Goal: Information Seeking & Learning: Find specific fact

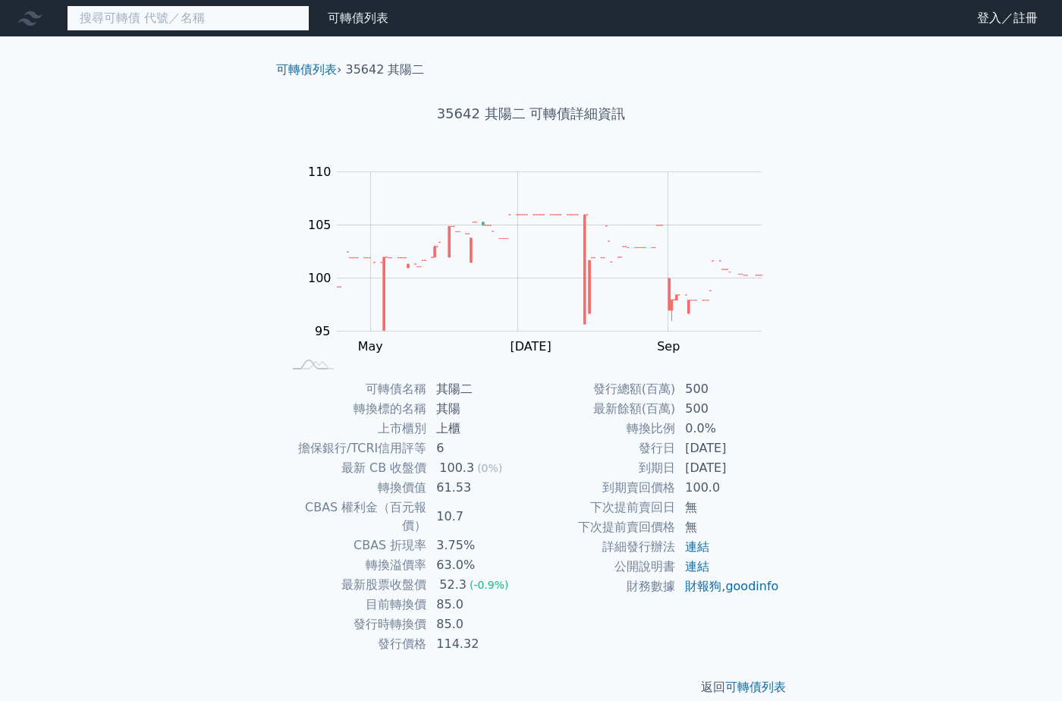
click at [185, 20] on input at bounding box center [188, 18] width 243 height 26
click at [240, 18] on input at bounding box center [188, 18] width 243 height 26
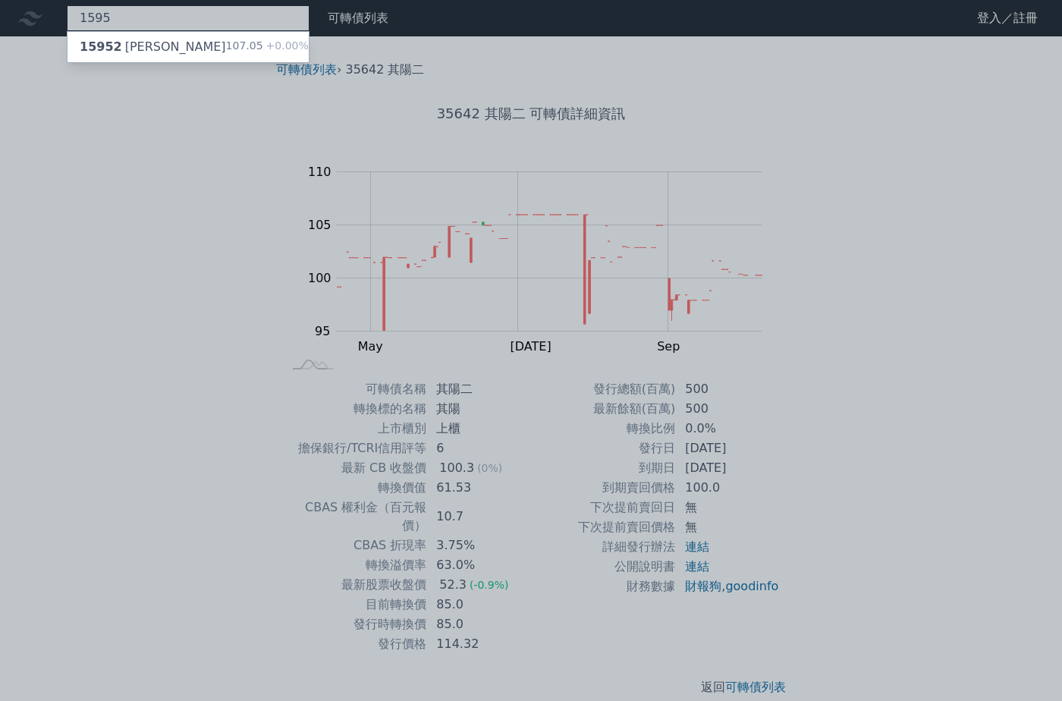
type input "1595"
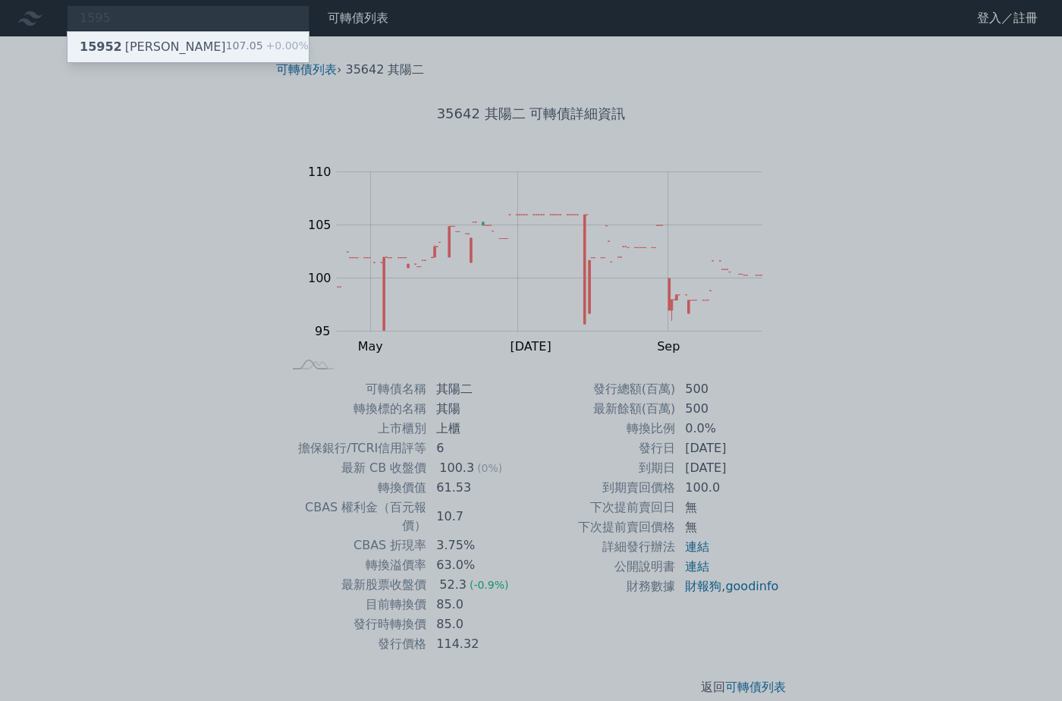
click at [202, 55] on div "15952 川寶二 107.05 +0.00%" at bounding box center [188, 47] width 241 height 30
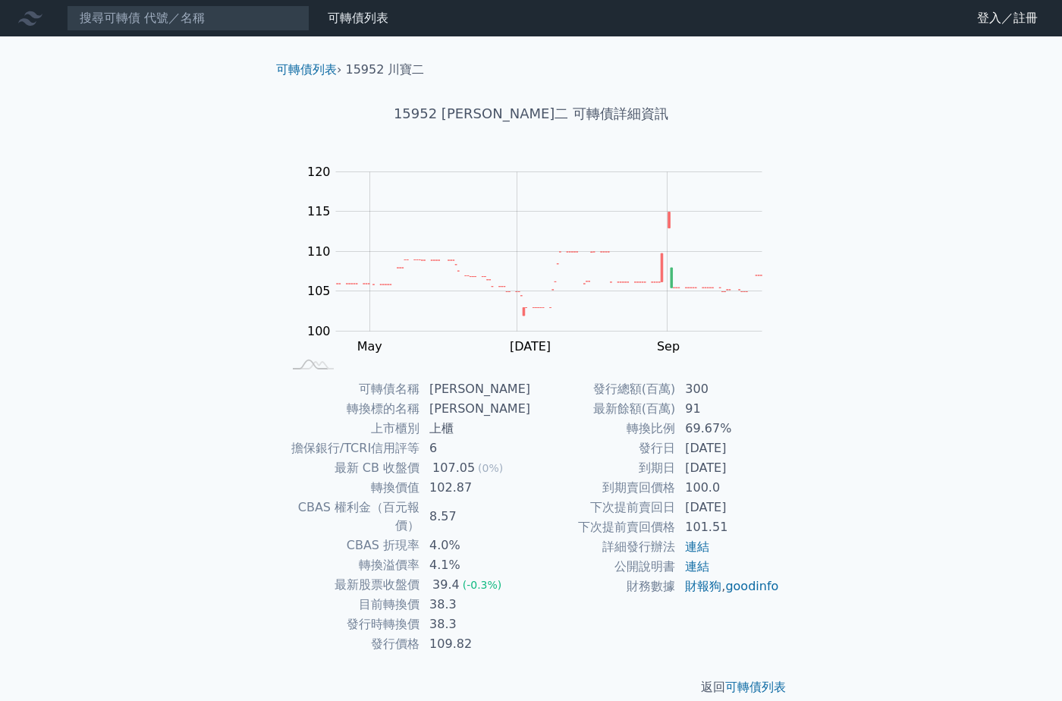
scroll to position [2, 0]
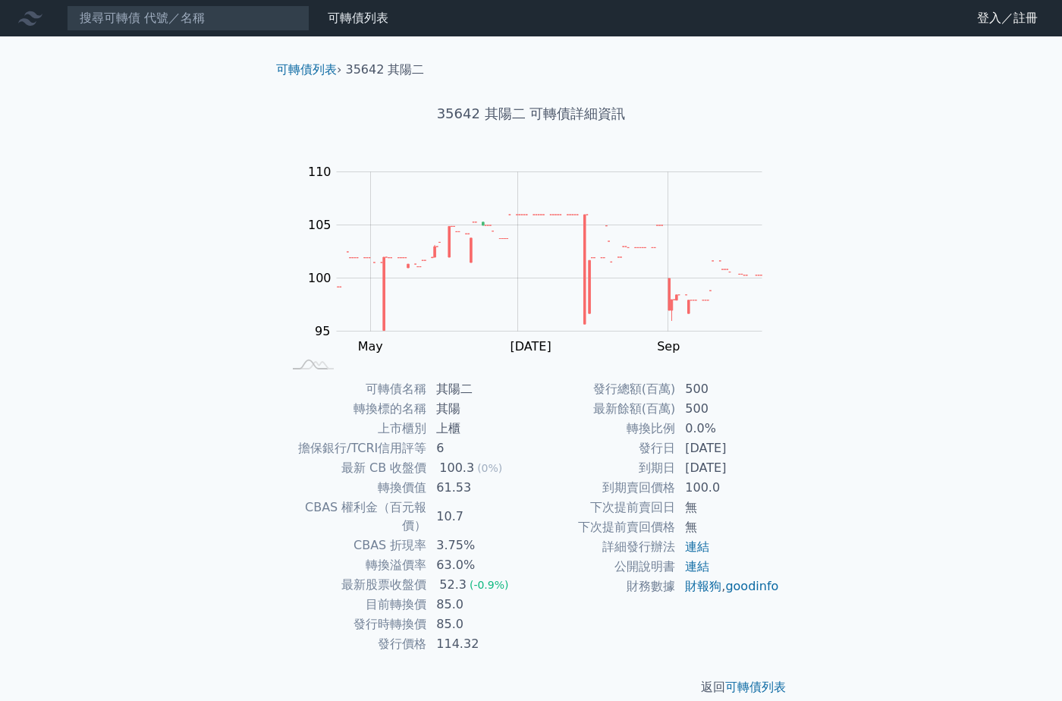
click at [596, 629] on div "發行總額(百萬) 500 最新餘額(百萬) 500 轉換比例 0.0% 發行日 [DATE] 到期日 [DATE] 到期賣回價格 100.0 下次提前賣回日 …" at bounding box center [655, 516] width 249 height 275
click at [220, 14] on input at bounding box center [188, 18] width 243 height 26
click at [370, 19] on link "可轉債列表" at bounding box center [358, 18] width 61 height 14
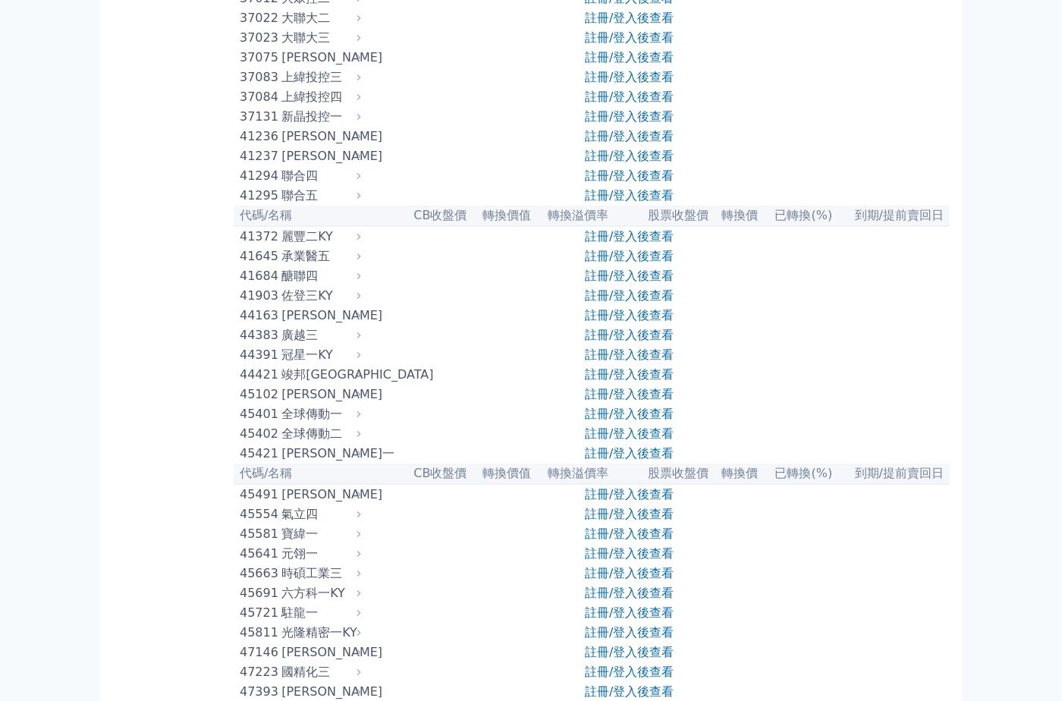
scroll to position [4098, 0]
